Goal: Task Accomplishment & Management: Manage account settings

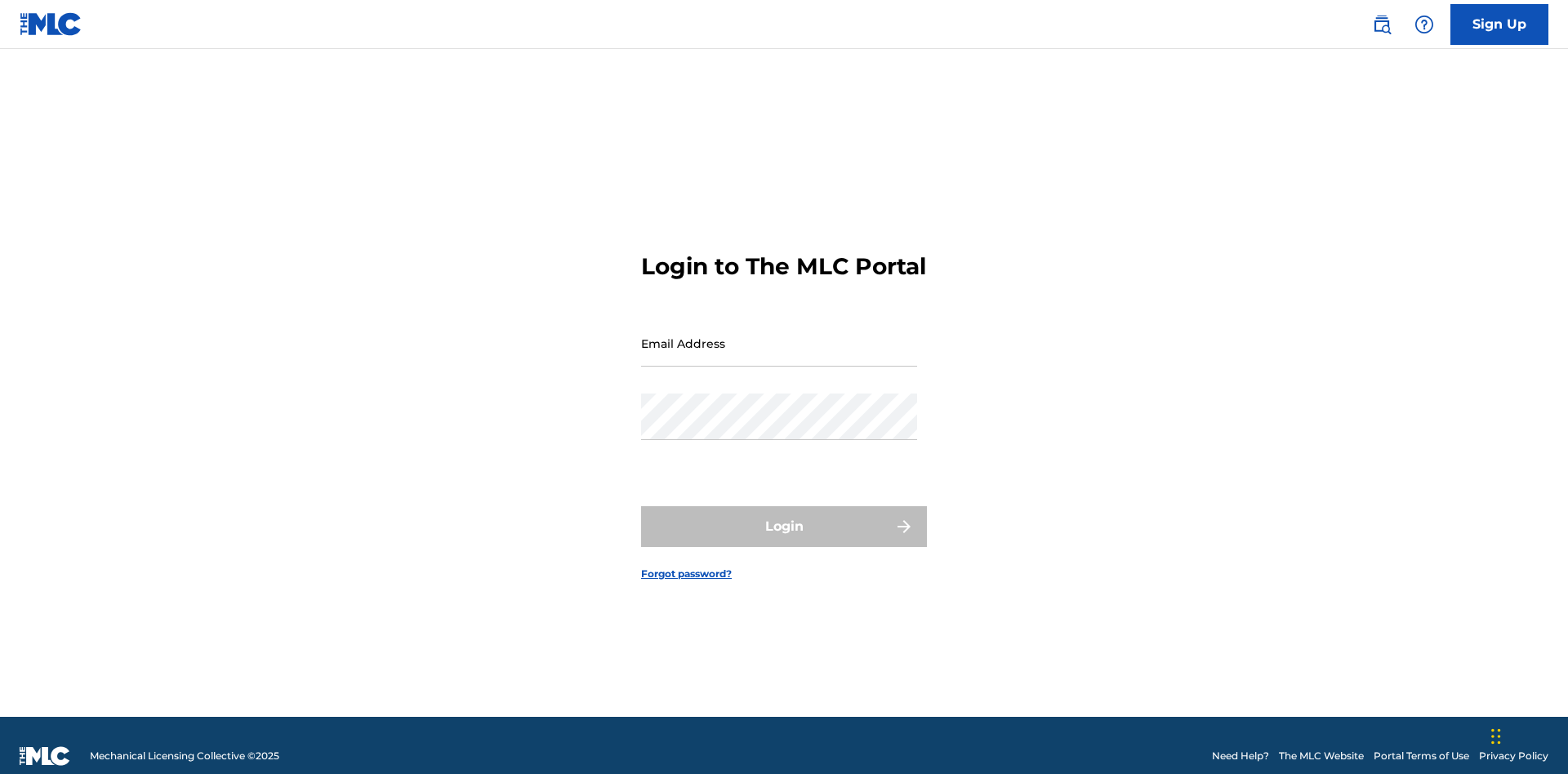
scroll to position [21, 0]
click at [687, 567] on link "Forgot password?" at bounding box center [686, 574] width 91 height 15
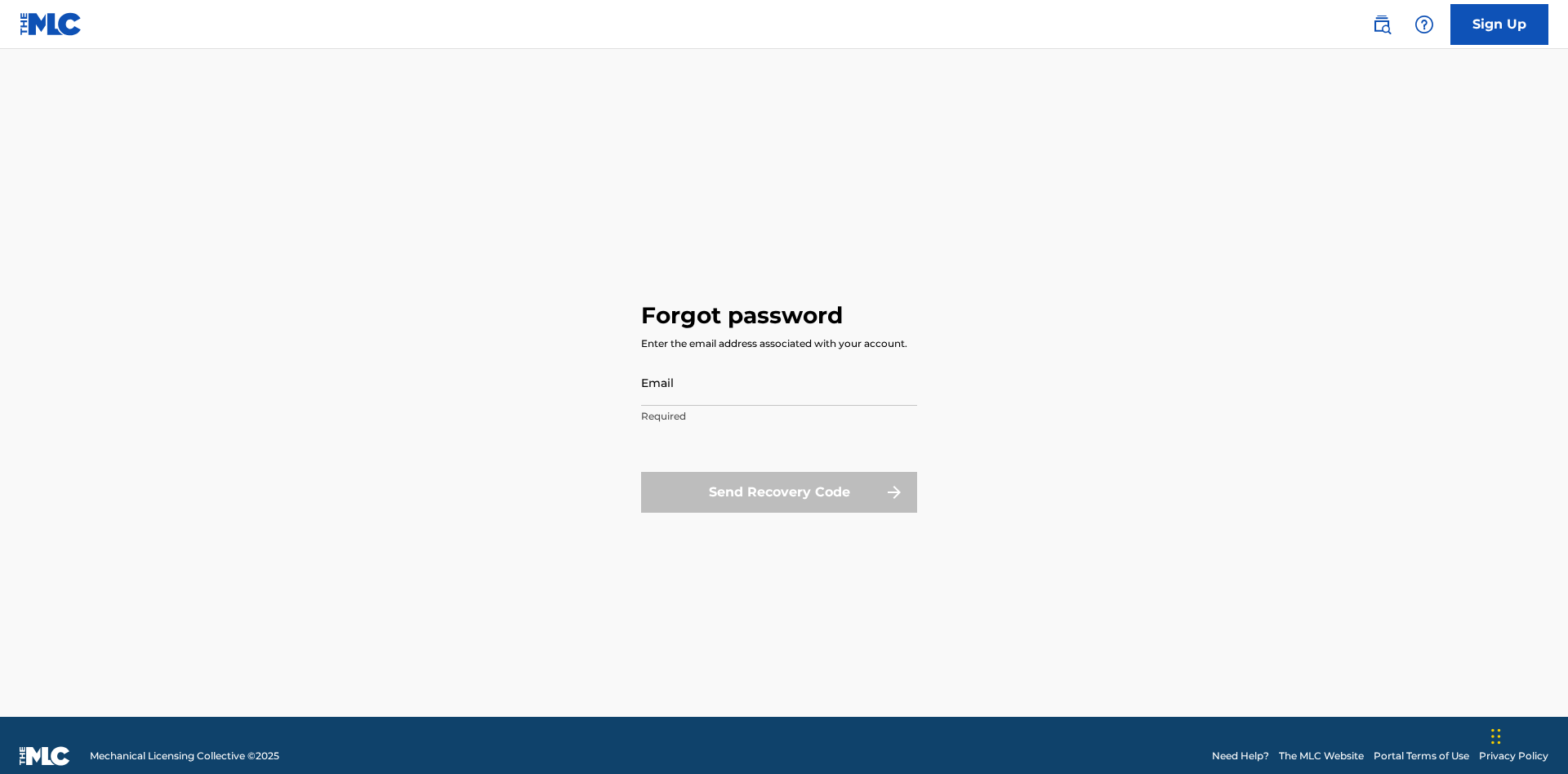
scroll to position [21, 0]
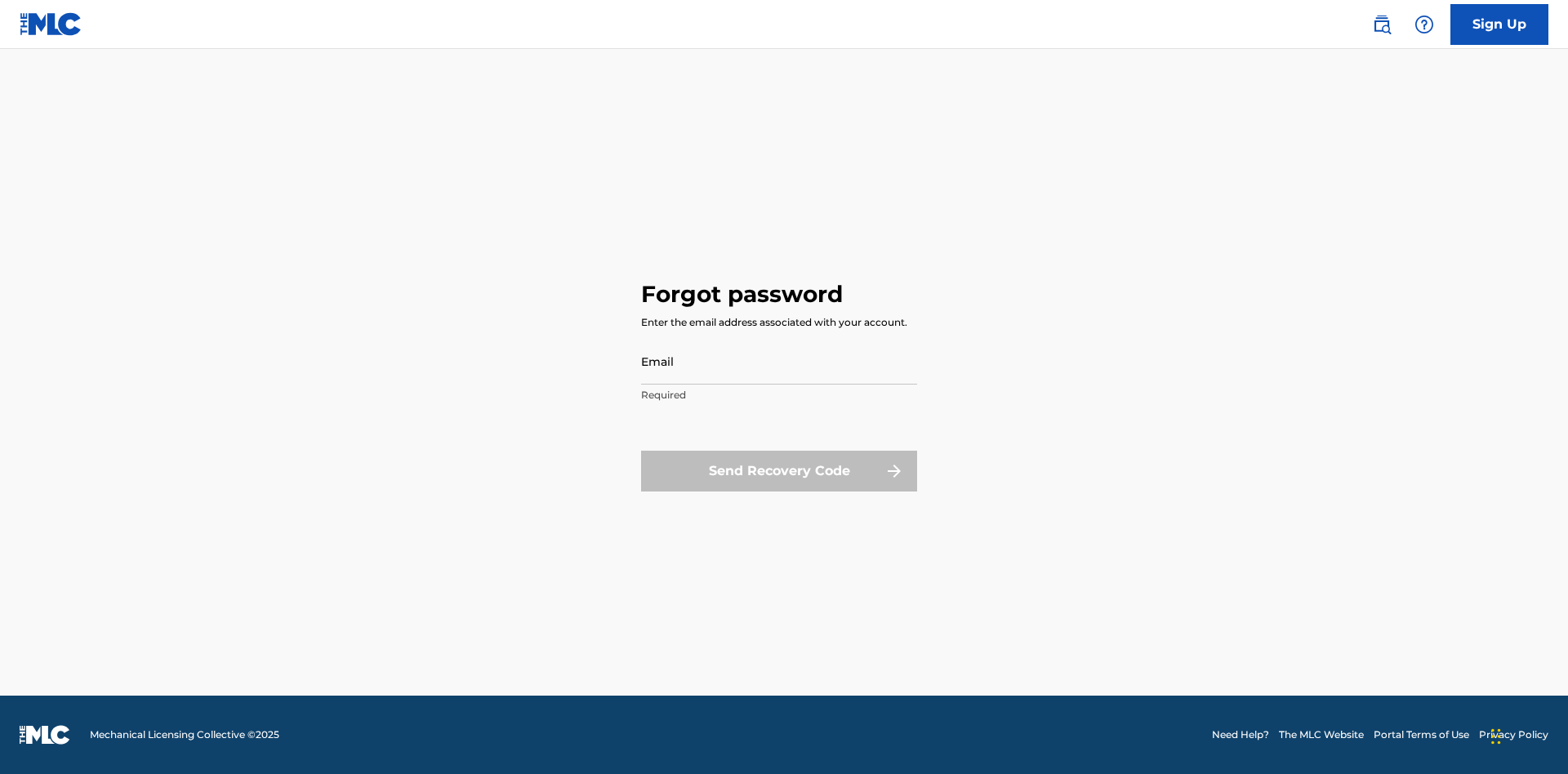
click at [779, 361] on input "Email" at bounding box center [779, 361] width 276 height 47
type input "[EMAIL_ADDRESS][DOMAIN_NAME]"
click at [779, 470] on button "Send Recovery Code" at bounding box center [779, 471] width 276 height 41
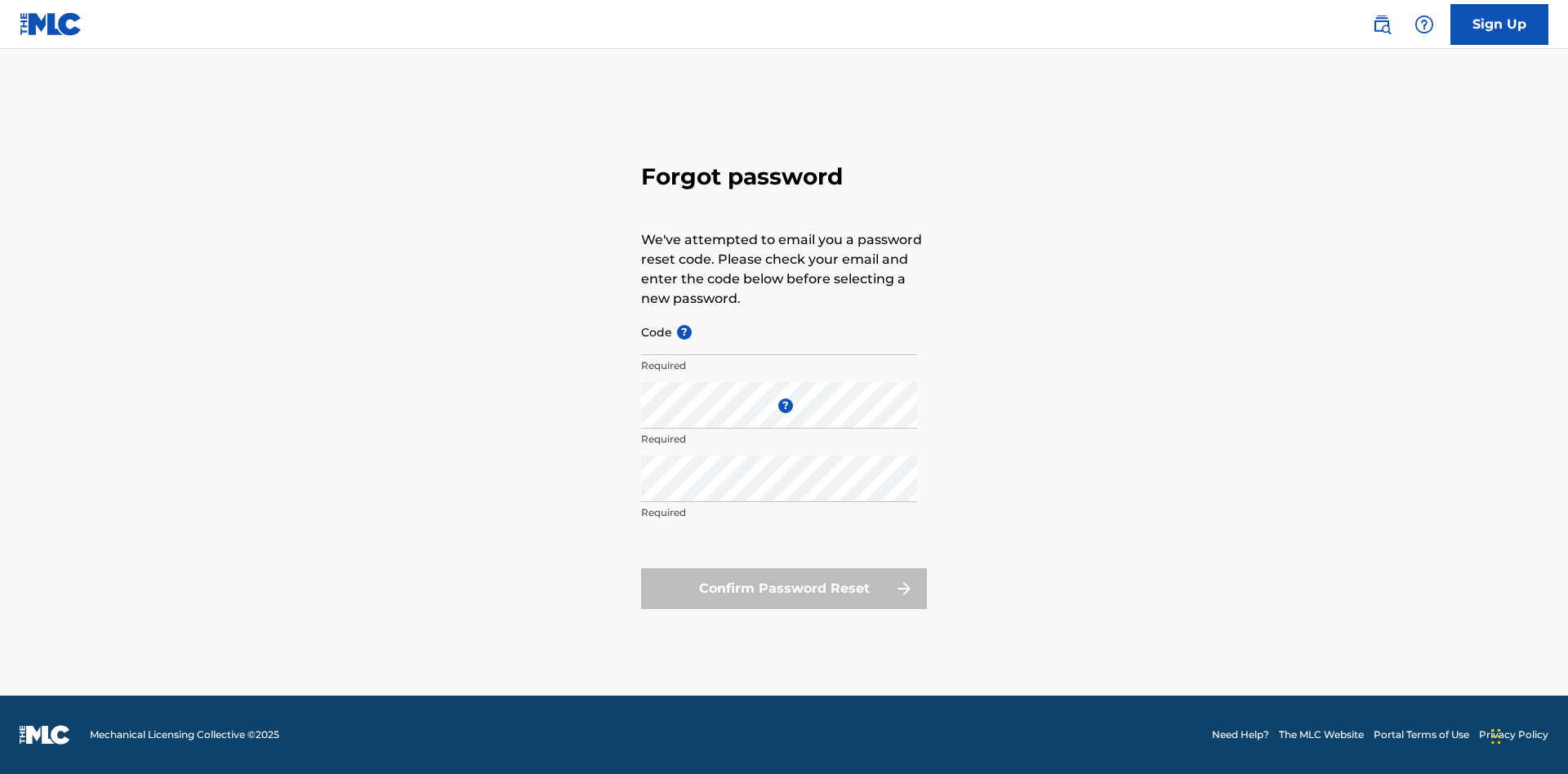
click at [779, 332] on input "Code ?" at bounding box center [779, 332] width 276 height 47
type input "FP_91b272c4e7208fa367c90764312b"
